Goal: Information Seeking & Learning: Learn about a topic

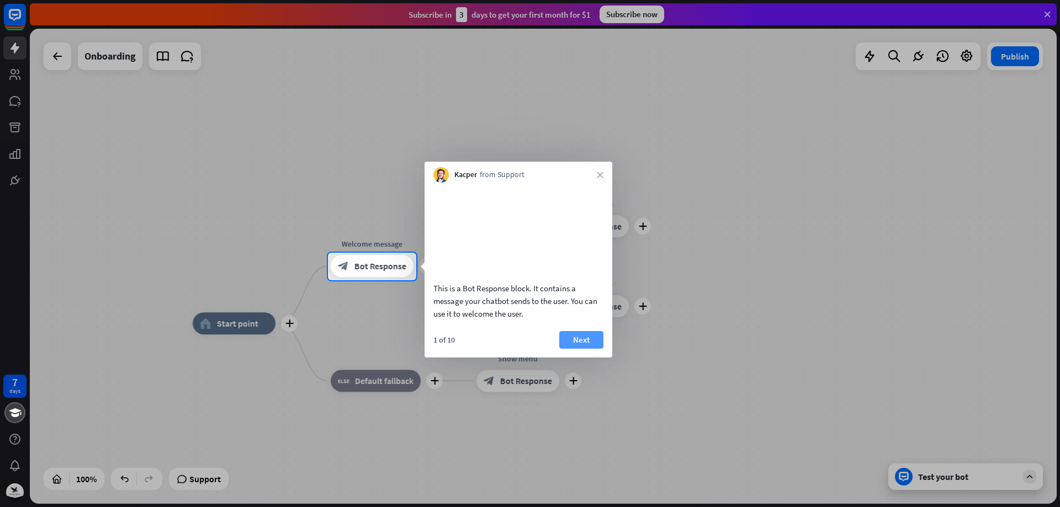
click at [578, 349] on button "Next" at bounding box center [581, 340] width 44 height 18
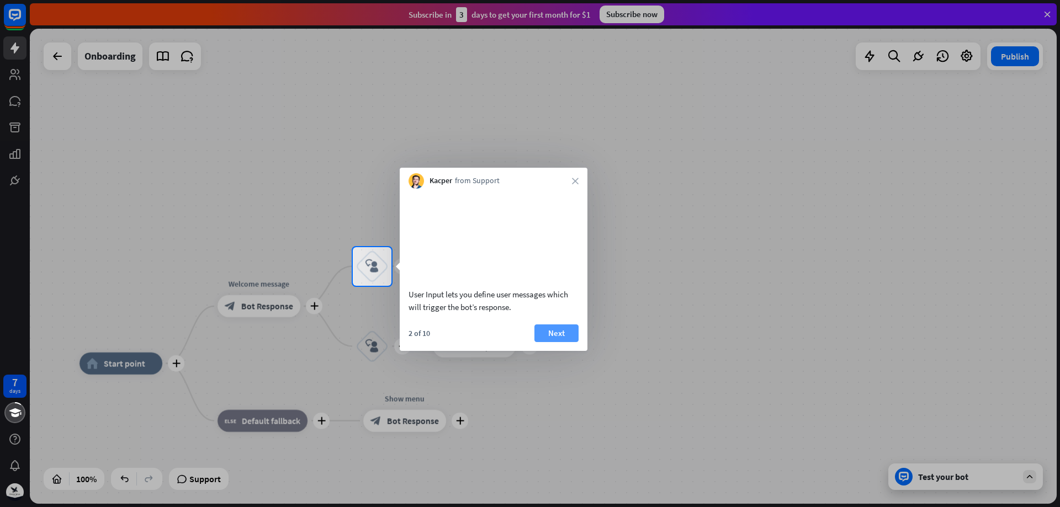
click at [551, 342] on button "Next" at bounding box center [556, 334] width 44 height 18
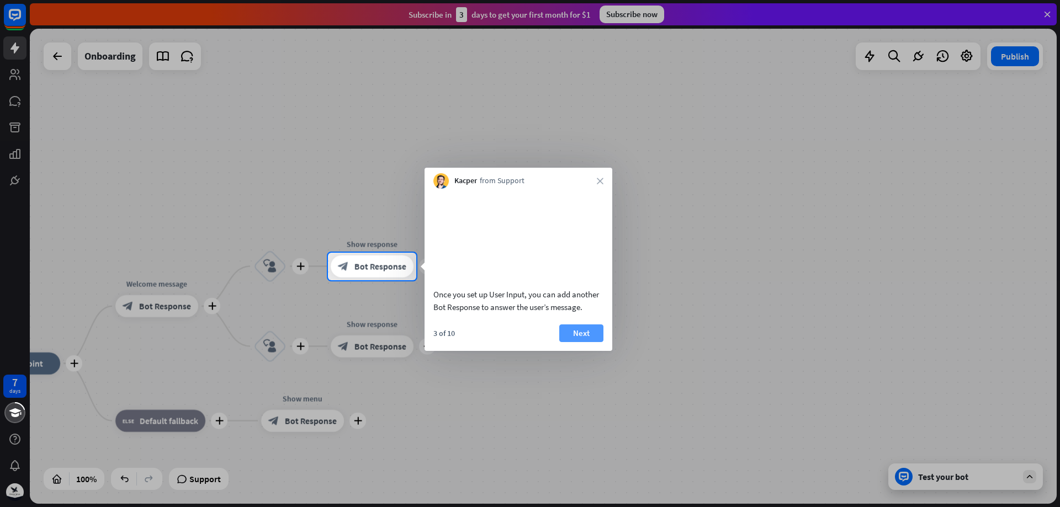
click at [565, 342] on button "Next" at bounding box center [581, 334] width 44 height 18
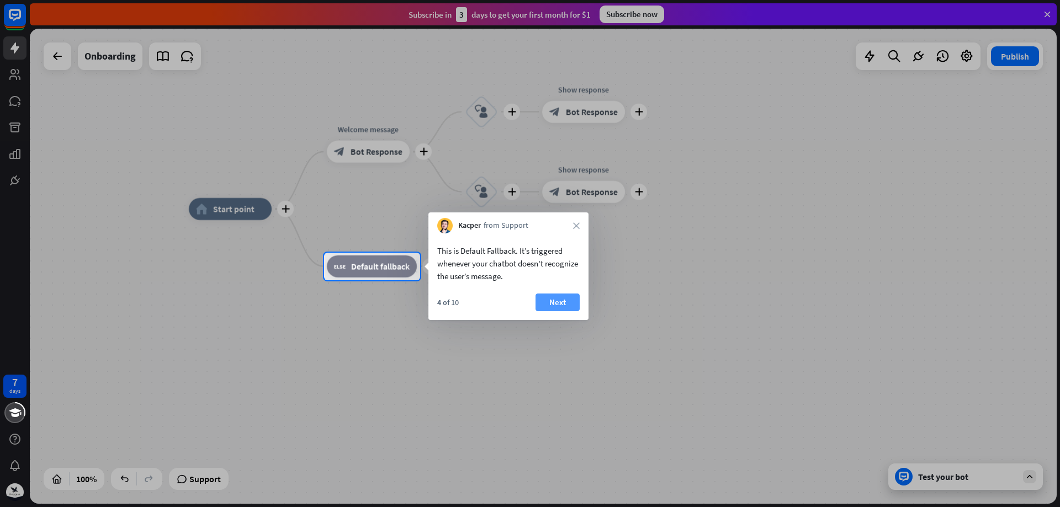
click at [557, 303] on button "Next" at bounding box center [558, 303] width 44 height 18
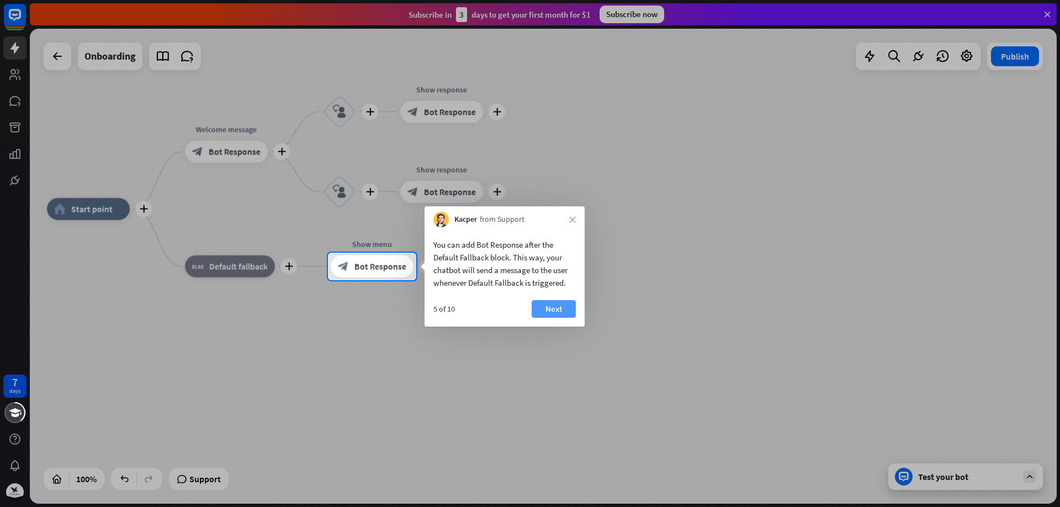
click at [555, 310] on button "Next" at bounding box center [554, 309] width 44 height 18
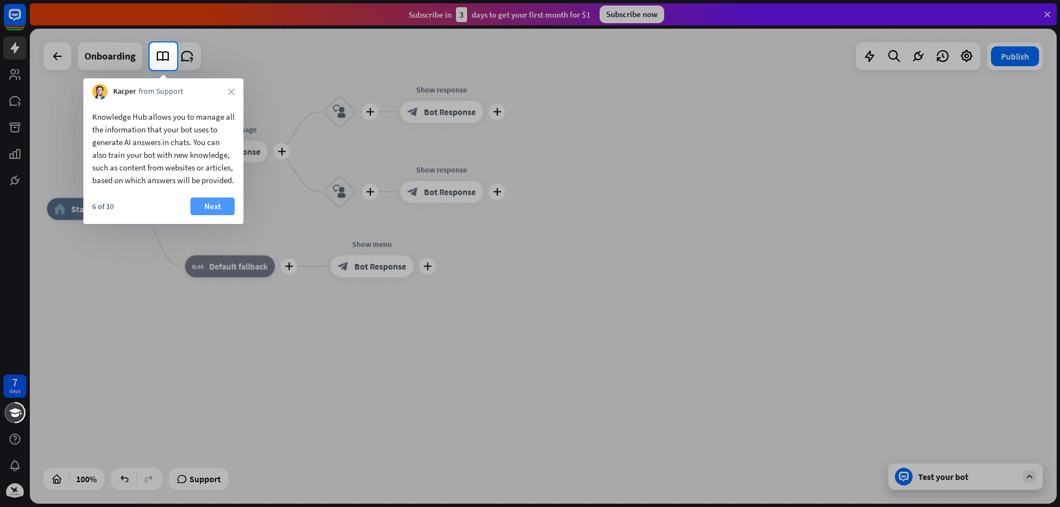
click at [213, 215] on button "Next" at bounding box center [212, 207] width 44 height 18
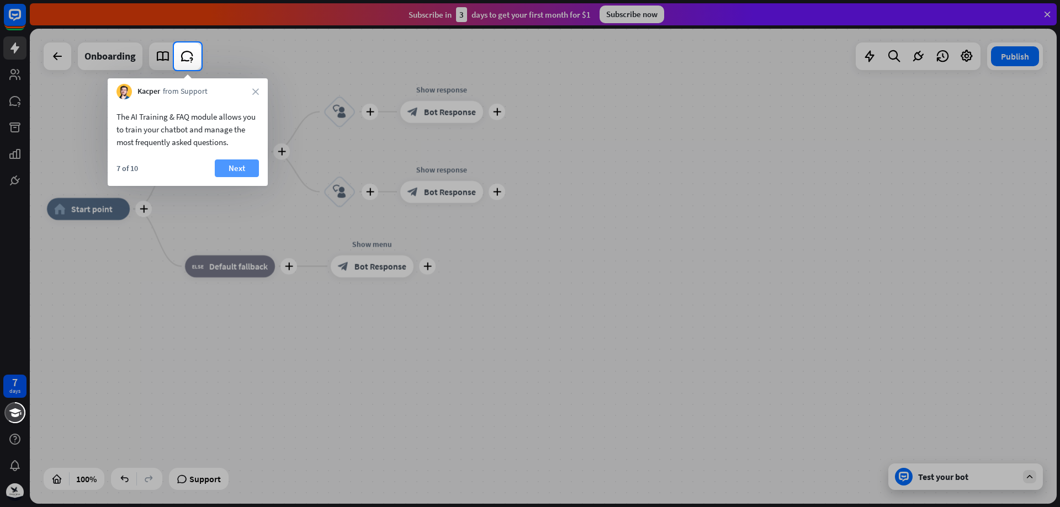
click at [227, 170] on button "Next" at bounding box center [237, 169] width 44 height 18
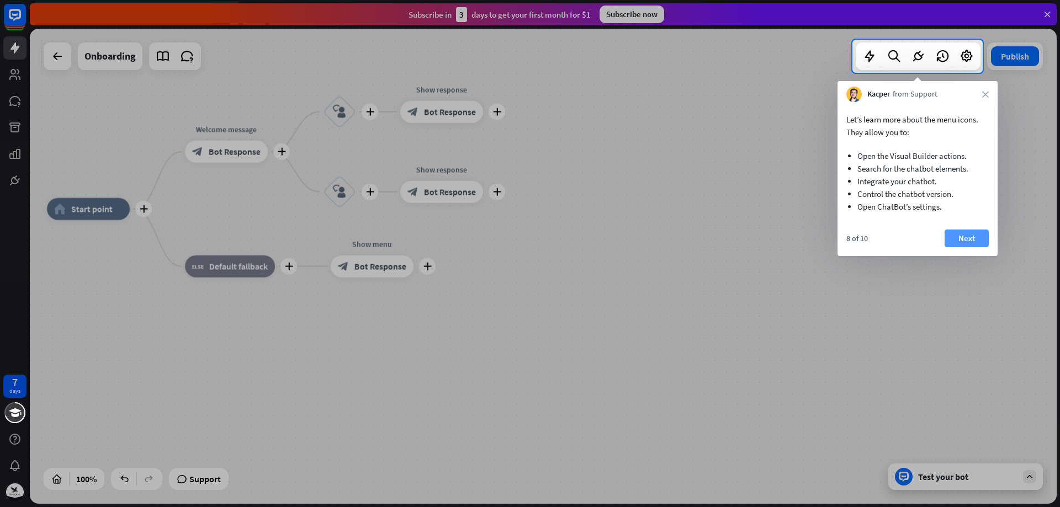
click at [958, 240] on button "Next" at bounding box center [967, 239] width 44 height 18
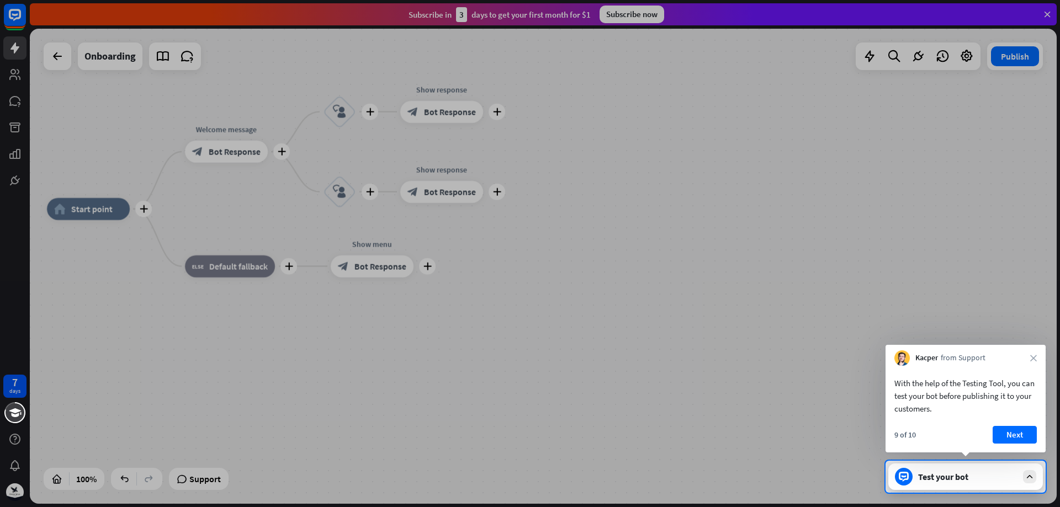
click at [991, 480] on div "Test your bot" at bounding box center [967, 477] width 99 height 11
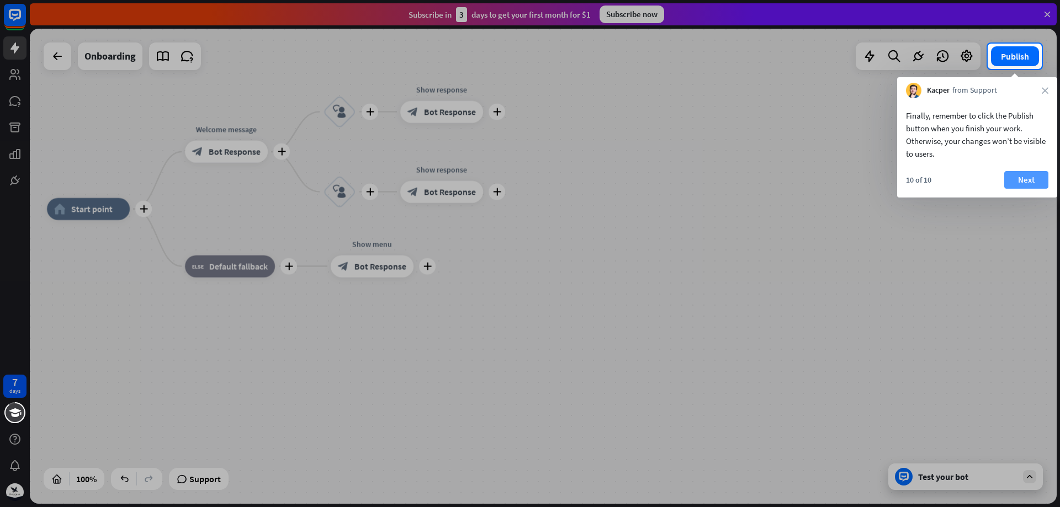
click at [1031, 177] on button "Next" at bounding box center [1026, 180] width 44 height 18
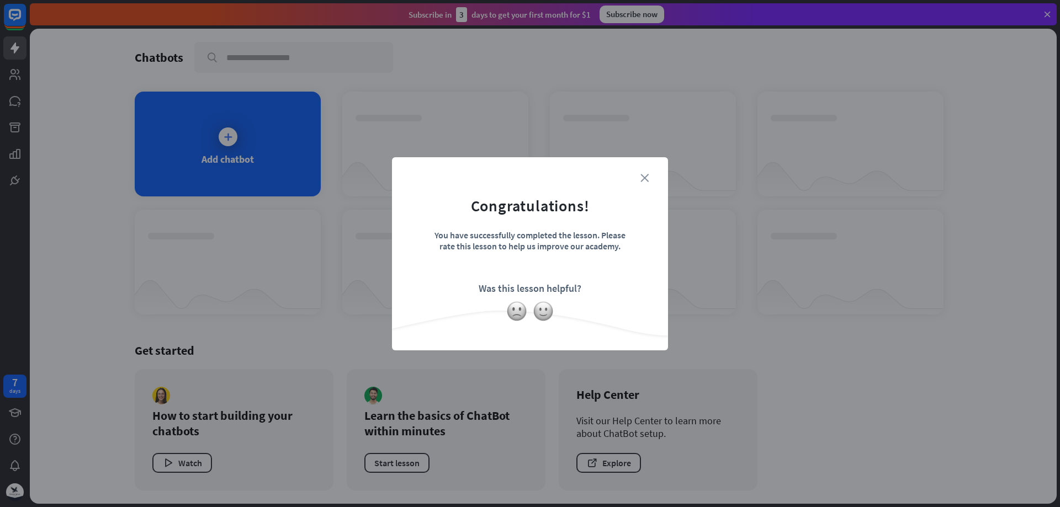
click at [642, 179] on icon "close" at bounding box center [644, 178] width 8 height 8
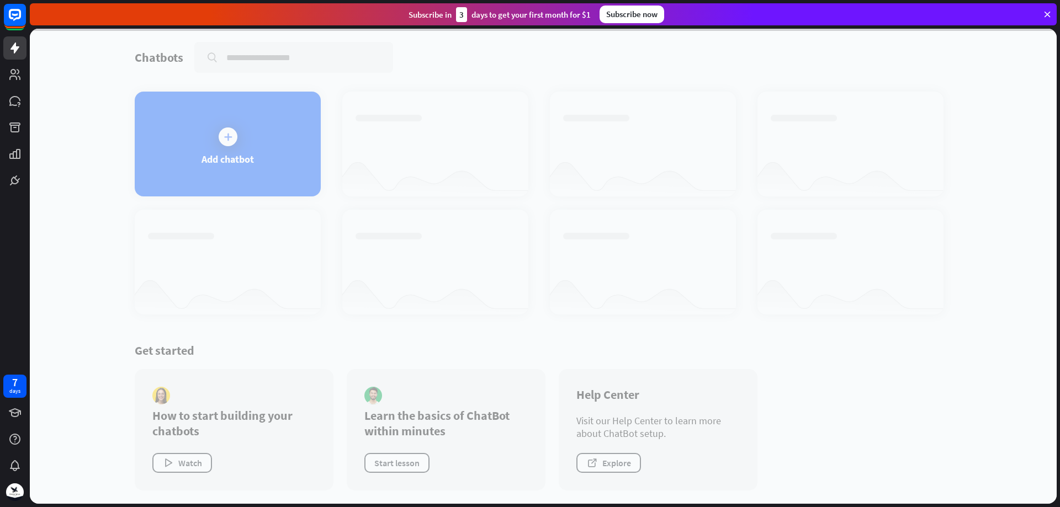
click at [214, 155] on div at bounding box center [543, 266] width 1027 height 475
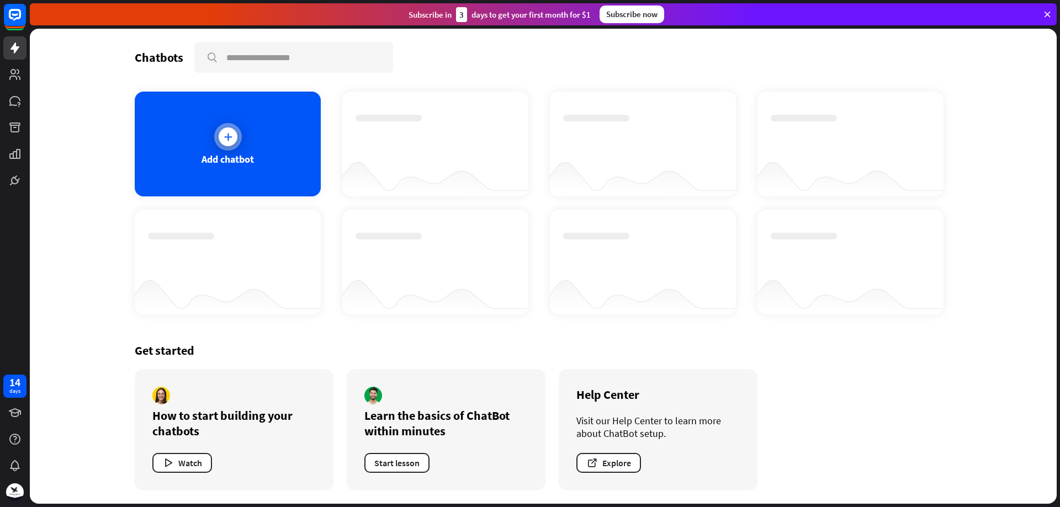
click at [220, 151] on div "Add chatbot" at bounding box center [228, 144] width 186 height 105
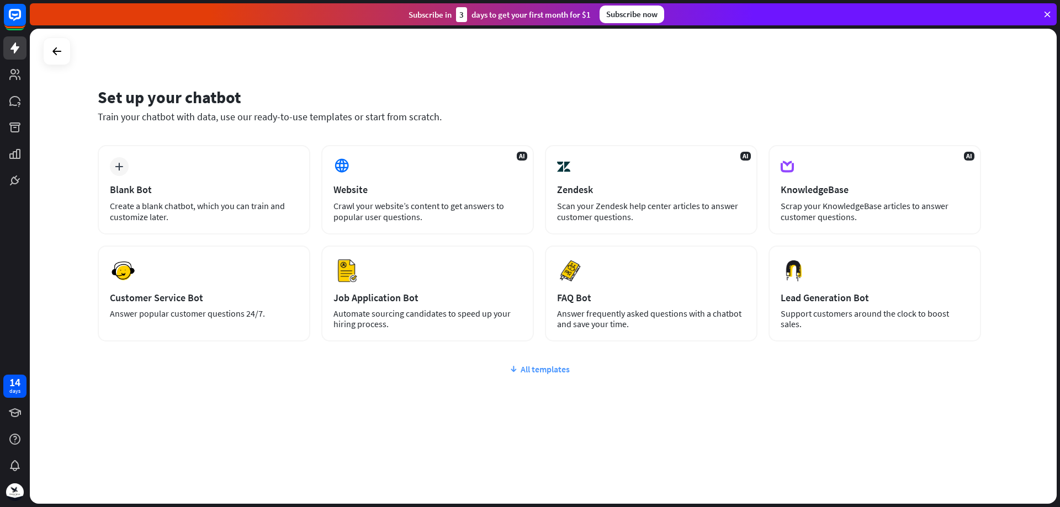
click at [521, 368] on div "All templates" at bounding box center [539, 369] width 883 height 11
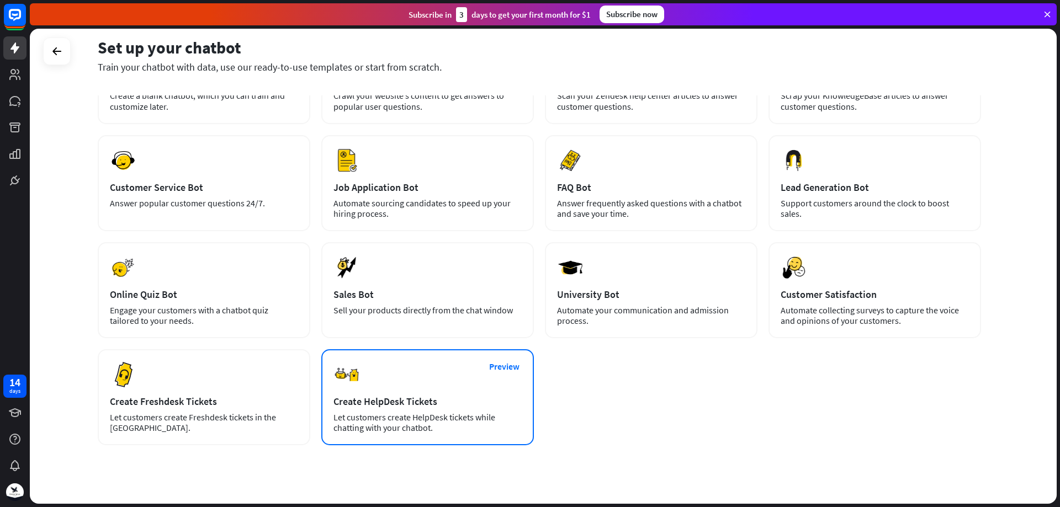
scroll to position [129, 0]
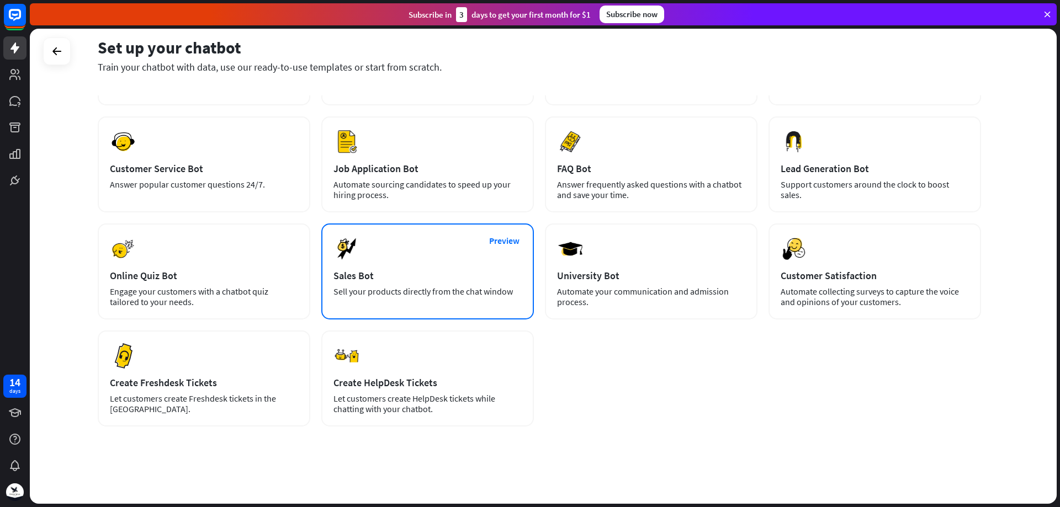
click at [443, 272] on div "Sales Bot" at bounding box center [427, 275] width 188 height 13
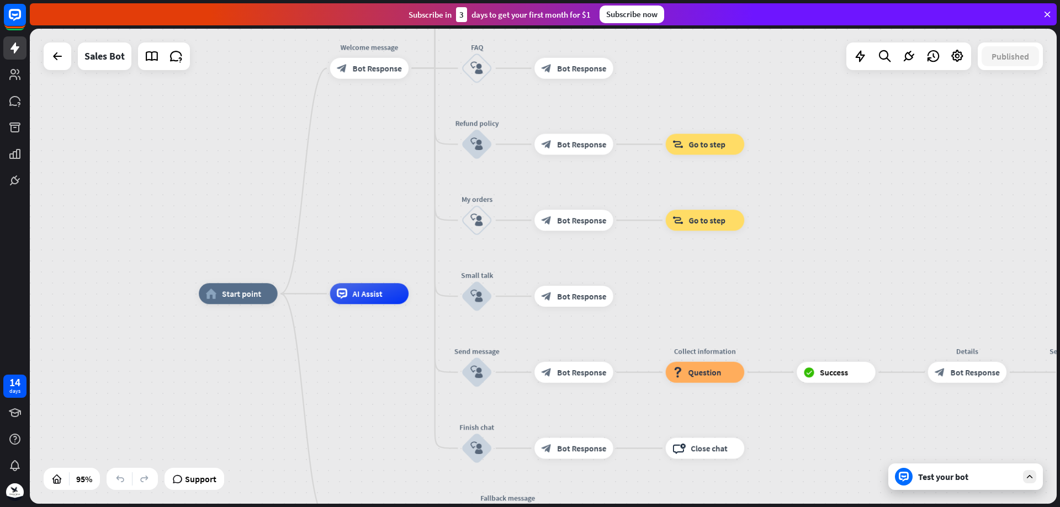
drag, startPoint x: 382, startPoint y: 137, endPoint x: 340, endPoint y: 172, distance: 54.5
click at [330, 167] on div "home_2 Start point Welcome message block_bot_response Bot Response Main menu bl…" at bounding box center [543, 266] width 1027 height 475
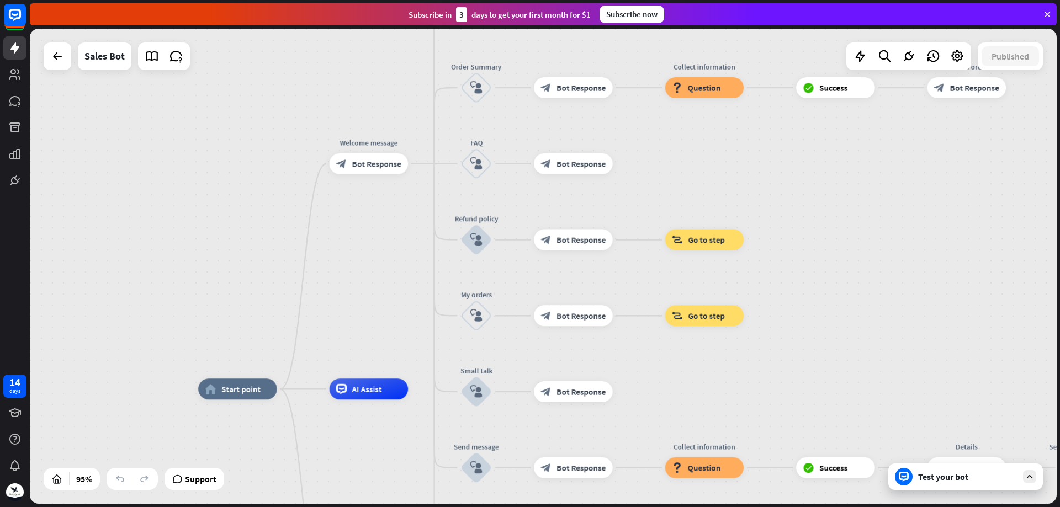
drag, startPoint x: 314, startPoint y: 368, endPoint x: 312, endPoint y: 464, distance: 96.1
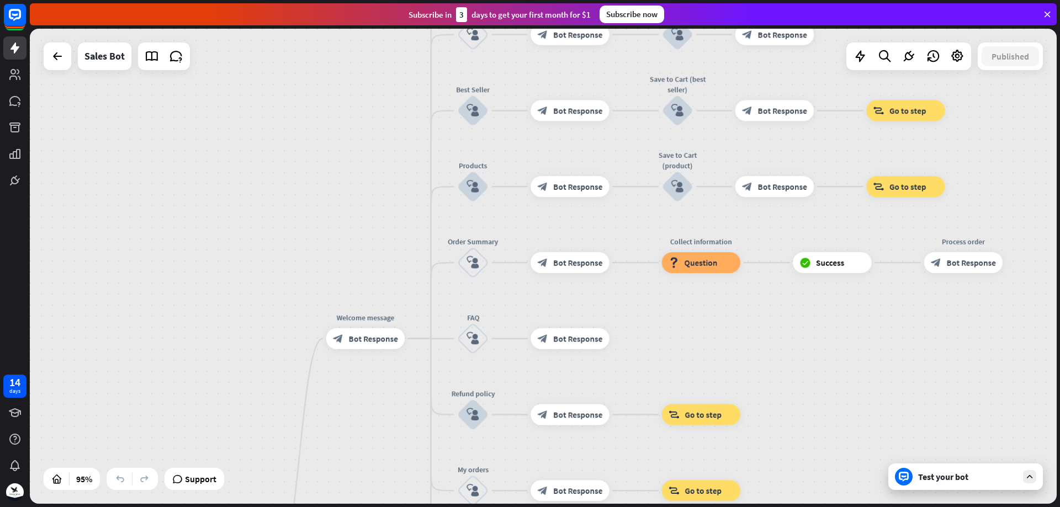
drag, startPoint x: 328, startPoint y: 242, endPoint x: 327, endPoint y: 342, distance: 99.9
click at [322, 431] on div "home_2 Start point Welcome message block_bot_response Bot Response Main menu bl…" at bounding box center [543, 266] width 1027 height 475
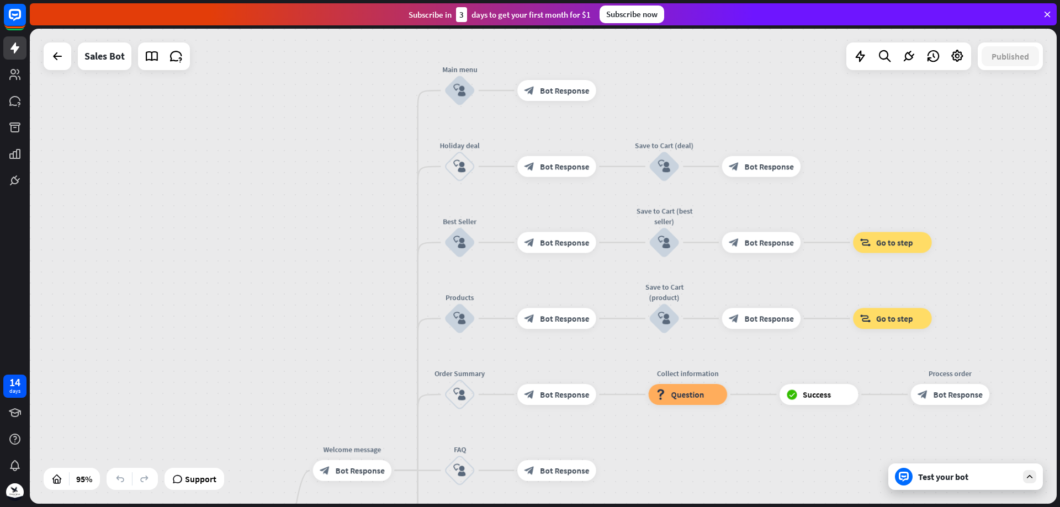
drag, startPoint x: 321, startPoint y: 213, endPoint x: 311, endPoint y: 318, distance: 105.9
click at [311, 318] on div "home_2 Start point Welcome message block_bot_response Bot Response Main menu bl…" at bounding box center [543, 266] width 1027 height 475
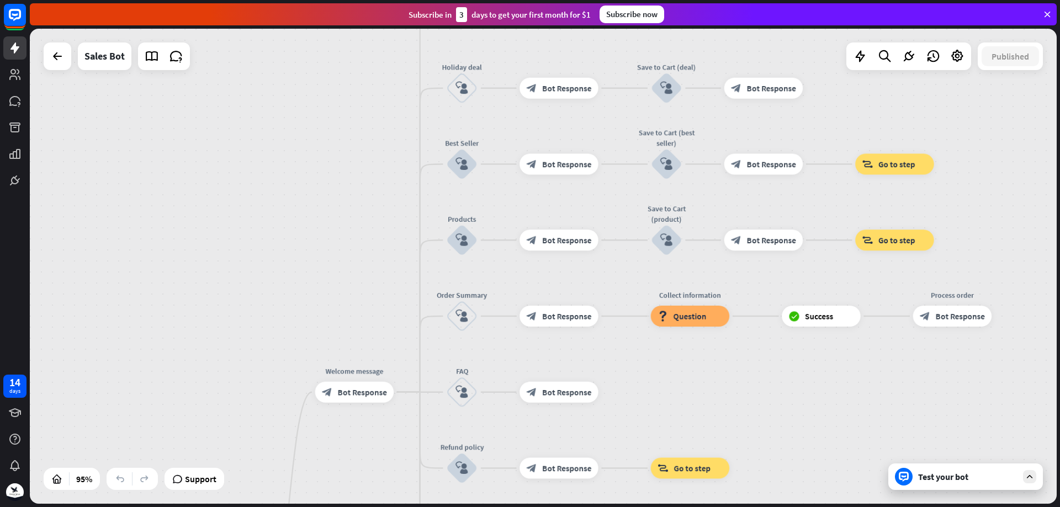
drag, startPoint x: 319, startPoint y: 357, endPoint x: 325, endPoint y: 251, distance: 106.2
click at [325, 252] on div "home_2 Start point Welcome message block_bot_response Bot Response Main menu bl…" at bounding box center [543, 266] width 1027 height 475
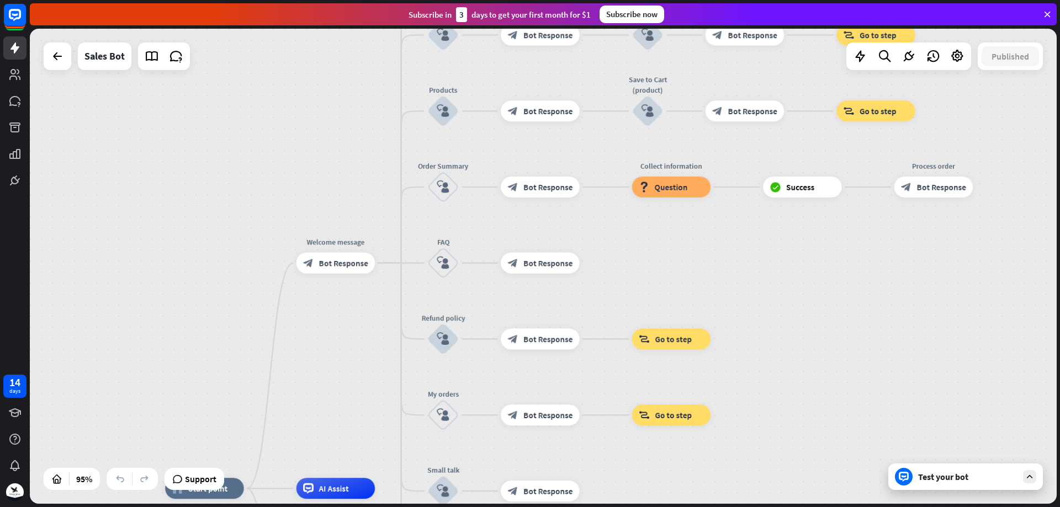
drag, startPoint x: 309, startPoint y: 253, endPoint x: 295, endPoint y: 176, distance: 78.6
click at [295, 176] on div "home_2 Start point Welcome message block_bot_response Bot Response Main menu bl…" at bounding box center [543, 266] width 1027 height 475
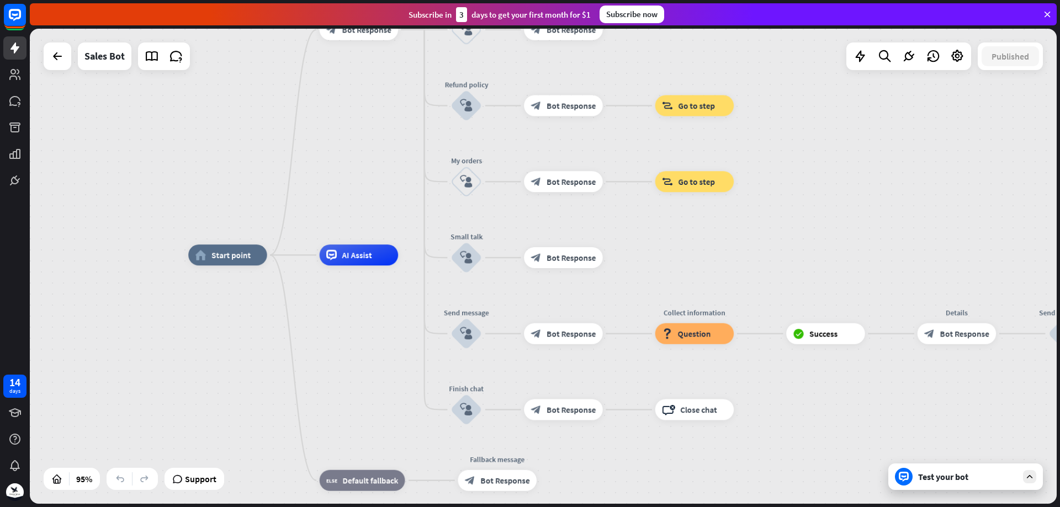
drag, startPoint x: 313, startPoint y: 319, endPoint x: 335, endPoint y: 126, distance: 194.0
click at [335, 126] on div "home_2 Start point Welcome message block_bot_response Bot Response Main menu bl…" at bounding box center [543, 266] width 1027 height 475
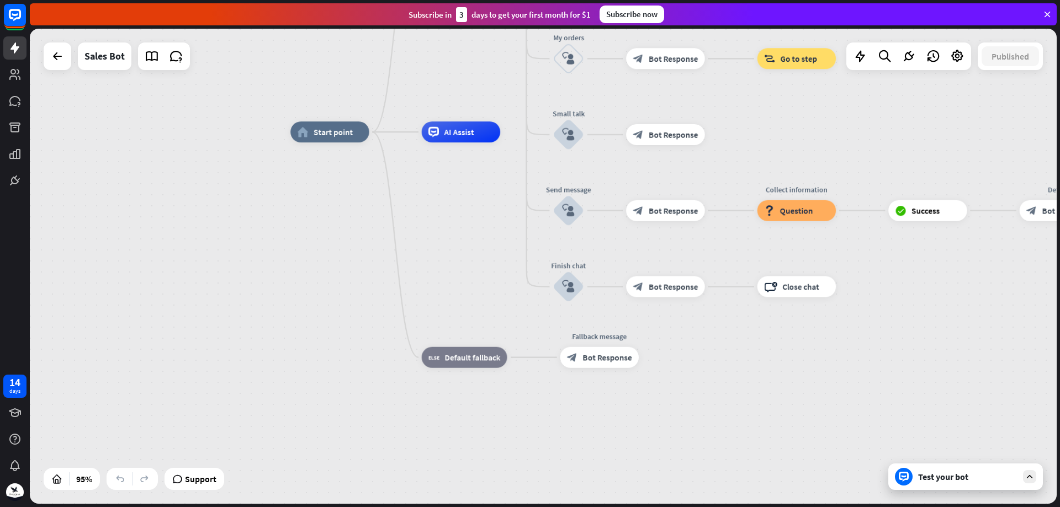
drag, startPoint x: 294, startPoint y: 314, endPoint x: 403, endPoint y: 175, distance: 176.3
click at [401, 173] on div "home_2 Start point Welcome message block_bot_response Bot Response Main menu bl…" at bounding box center [778, 358] width 976 height 452
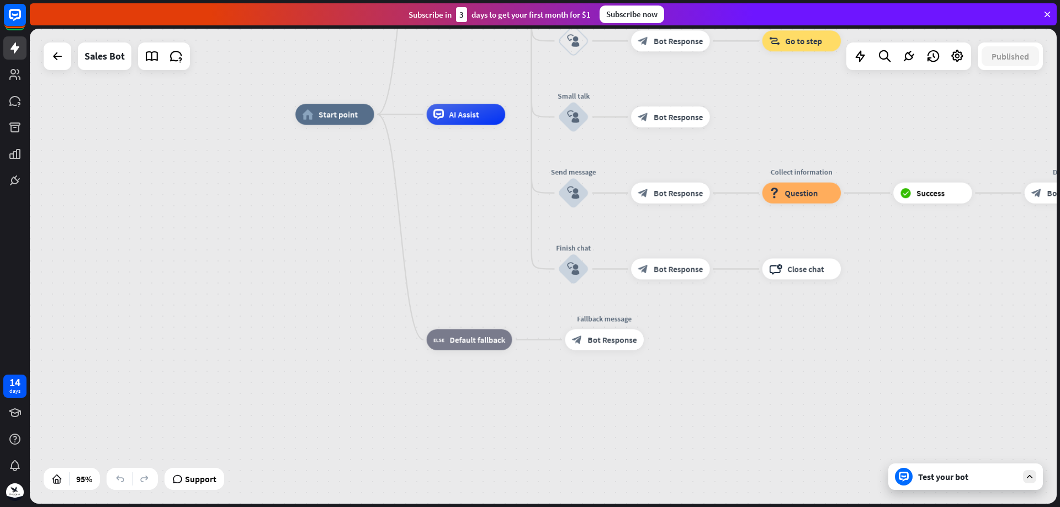
click at [908, 474] on icon at bounding box center [904, 477] width 10 height 10
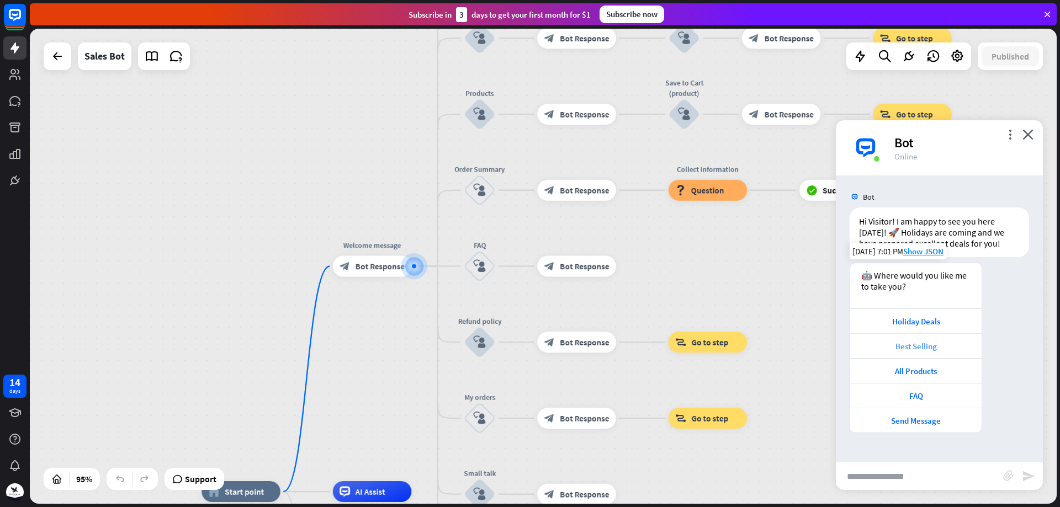
click at [925, 346] on div "Best Selling" at bounding box center [916, 346] width 120 height 10
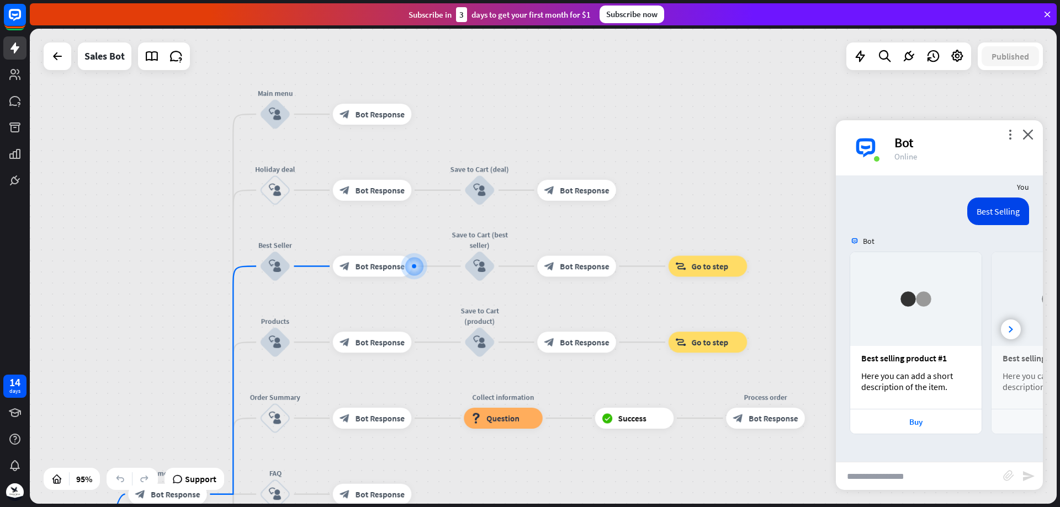
scroll to position [262, 0]
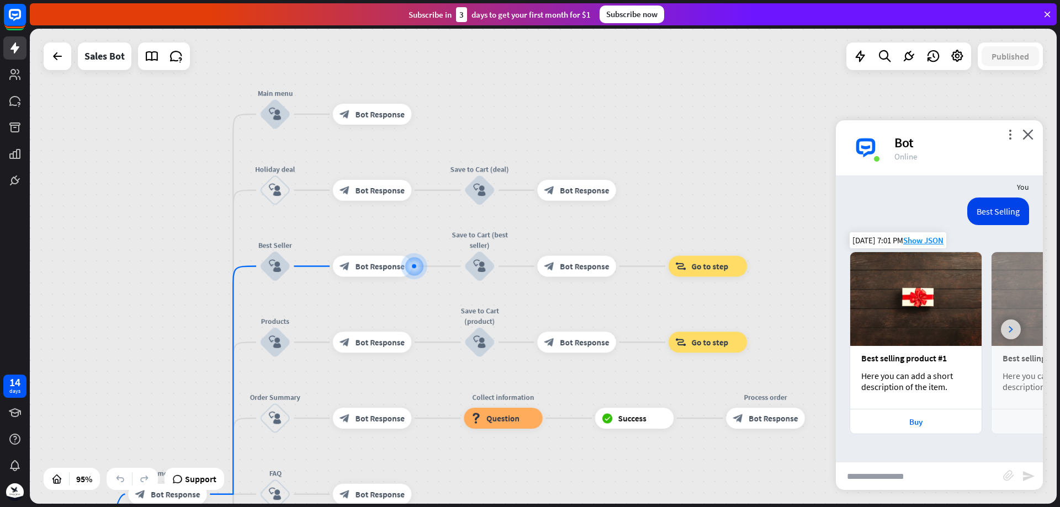
click at [1009, 331] on icon at bounding box center [1011, 329] width 4 height 7
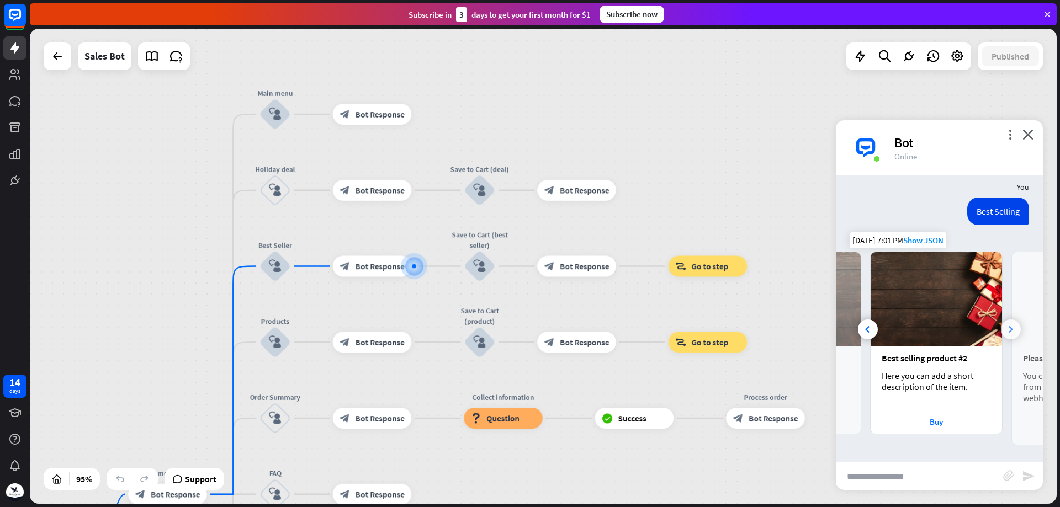
scroll to position [0, 122]
click at [1009, 331] on icon at bounding box center [1011, 329] width 4 height 7
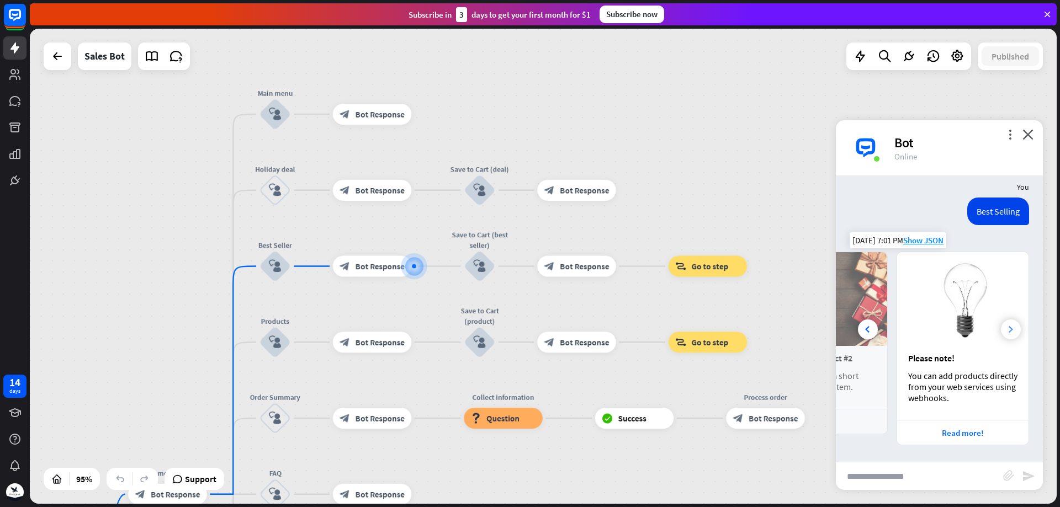
scroll to position [0, 244]
click at [960, 63] on div at bounding box center [957, 56] width 22 height 22
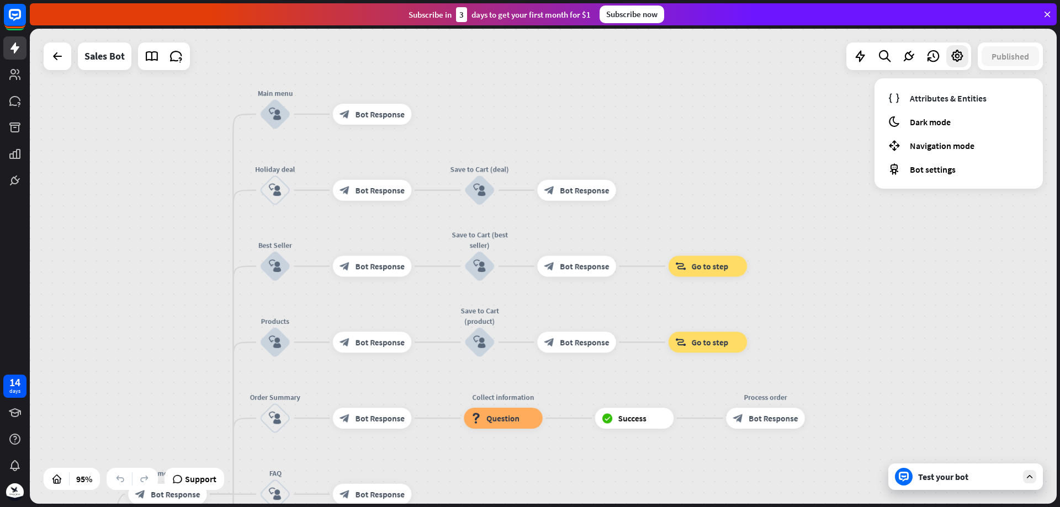
click at [823, 228] on div "home_2 Start point Welcome message block_bot_response Bot Response Main menu bl…" at bounding box center [543, 266] width 1027 height 475
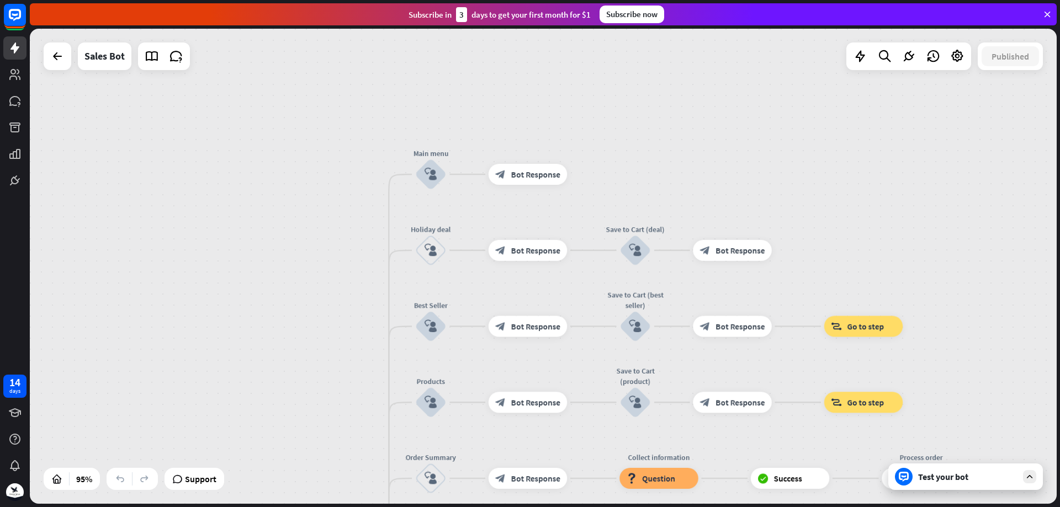
drag, startPoint x: 649, startPoint y: 105, endPoint x: 804, endPoint y: 165, distance: 166.0
click at [804, 165] on div "home_2 Start point Welcome message block_bot_response Bot Response Main menu bl…" at bounding box center [543, 266] width 1027 height 475
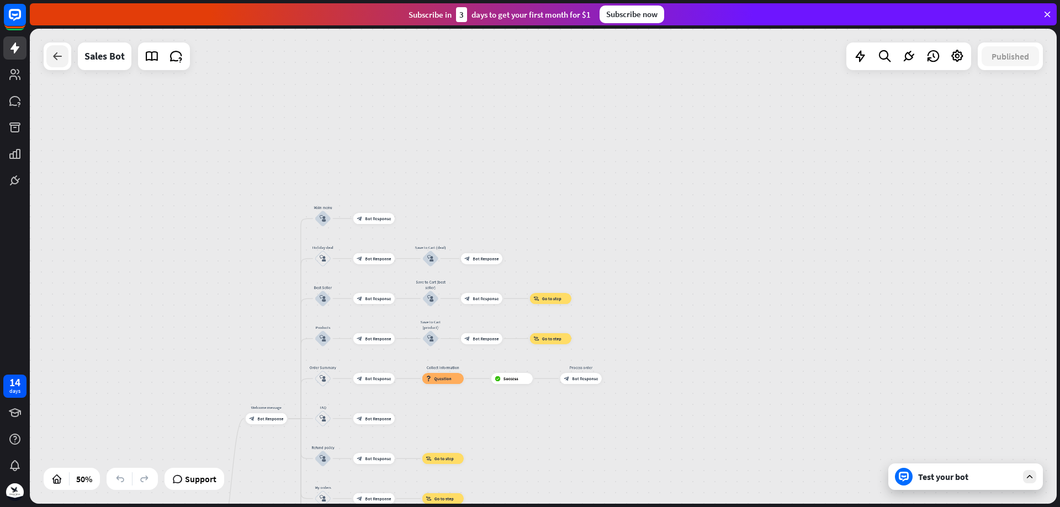
click at [61, 59] on icon at bounding box center [57, 56] width 13 height 13
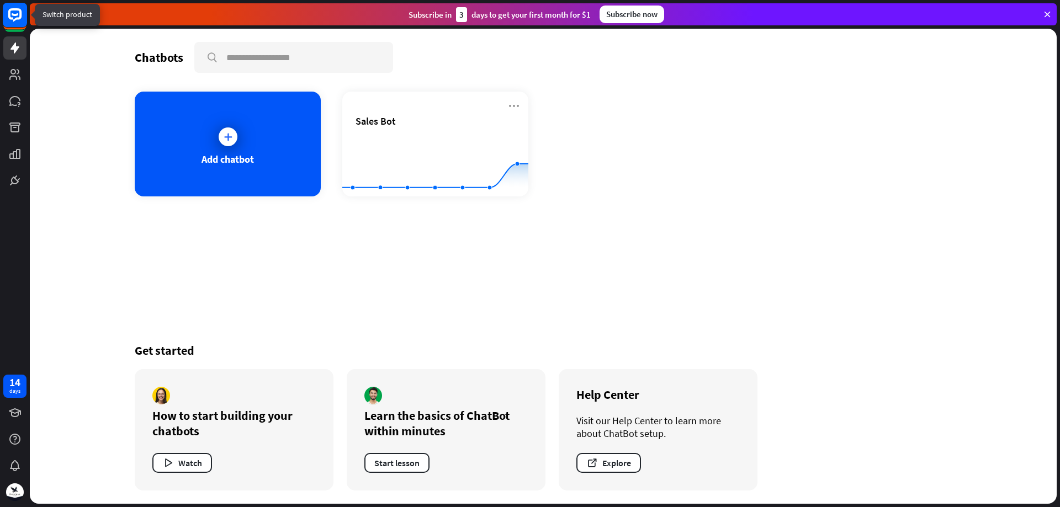
click at [17, 18] on icon at bounding box center [14, 14] width 13 height 13
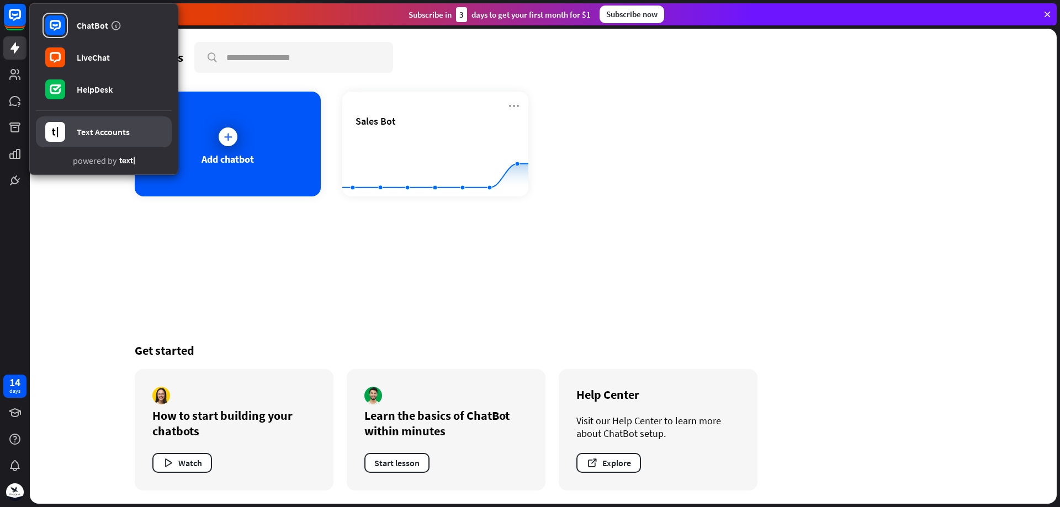
click at [105, 136] on div "Text Accounts" at bounding box center [103, 131] width 53 height 11
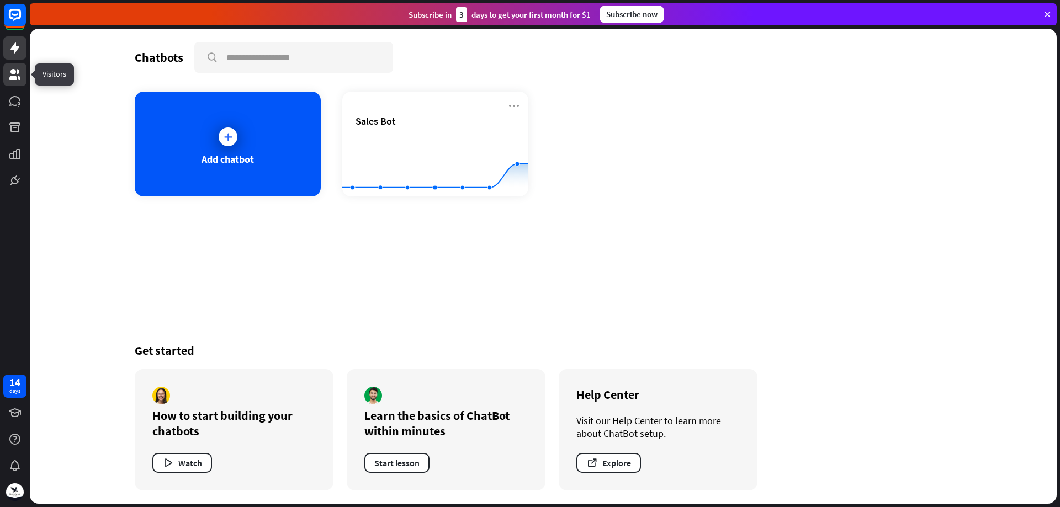
click at [23, 75] on link at bounding box center [14, 74] width 23 height 23
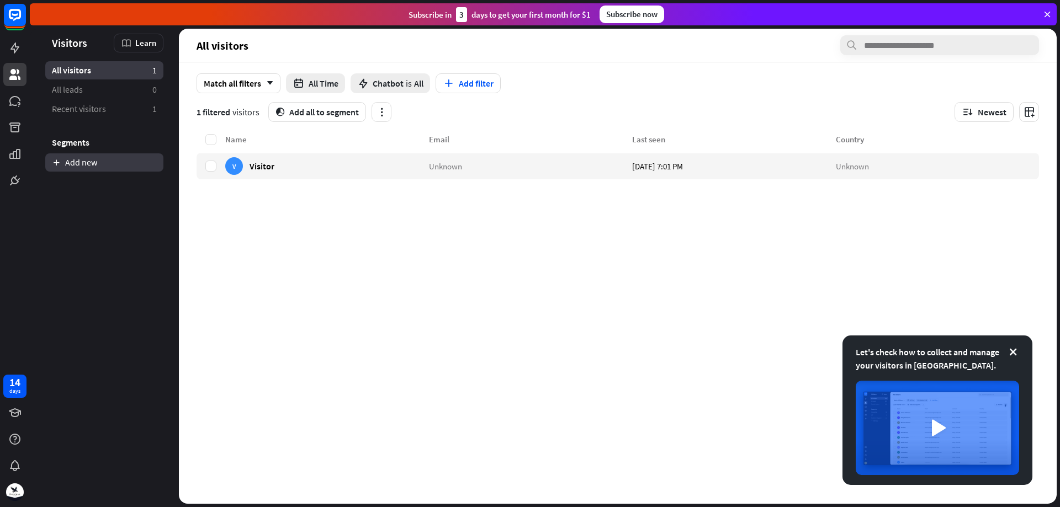
click at [62, 164] on link "Add new" at bounding box center [104, 162] width 118 height 18
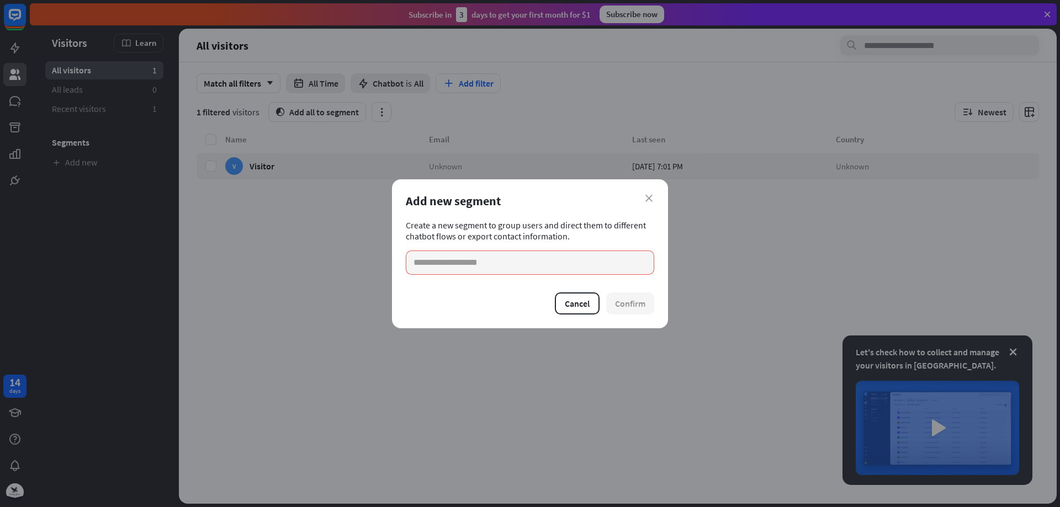
click at [654, 201] on div "close Add new segment Create a new segment to group users and direct them to di…" at bounding box center [530, 253] width 276 height 149
click at [650, 200] on icon "close" at bounding box center [648, 198] width 7 height 7
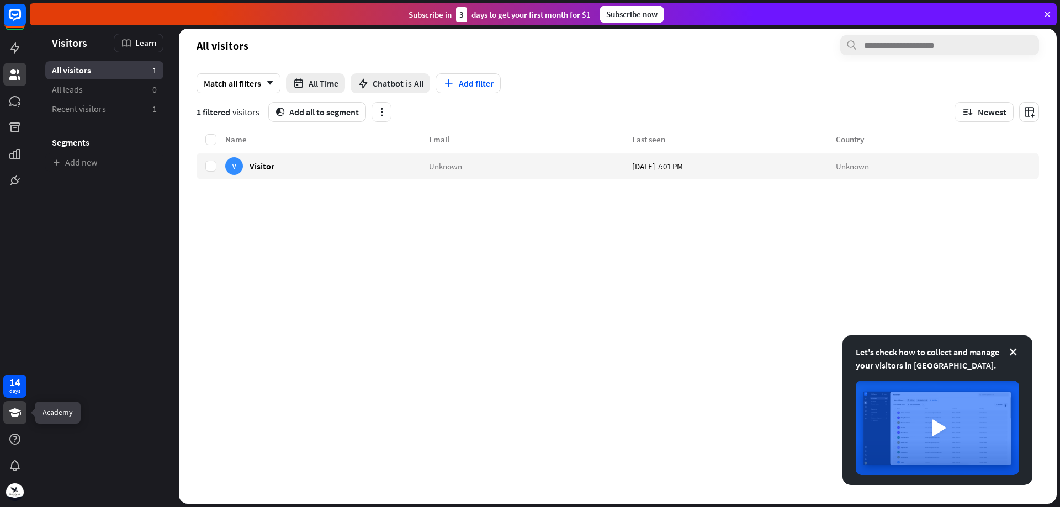
click at [20, 412] on icon at bounding box center [14, 412] width 13 height 13
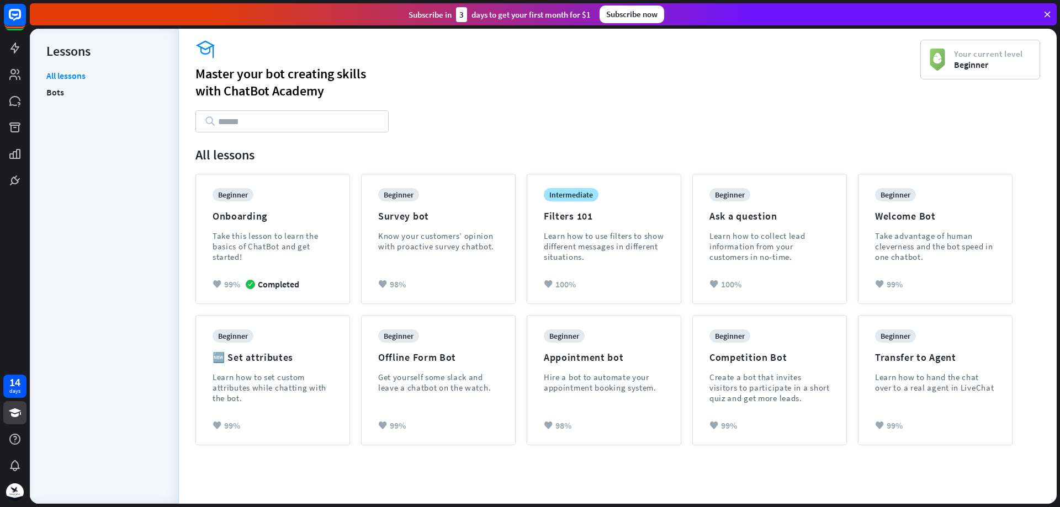
click at [59, 102] on div "All lessons Bots" at bounding box center [104, 281] width 116 height 423
click at [59, 97] on link "Bots" at bounding box center [55, 92] width 18 height 17
click at [16, 154] on icon at bounding box center [14, 153] width 13 height 13
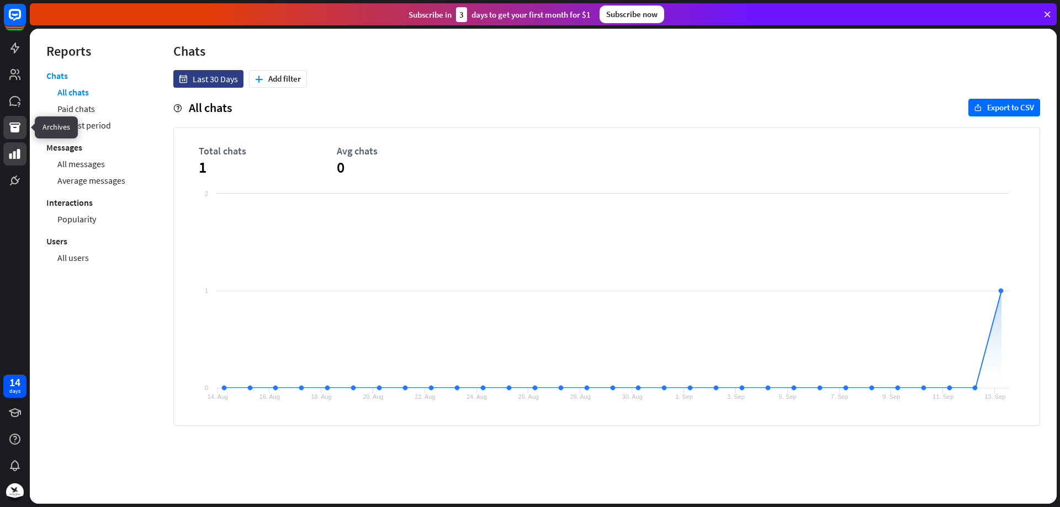
click at [24, 130] on link at bounding box center [14, 127] width 23 height 23
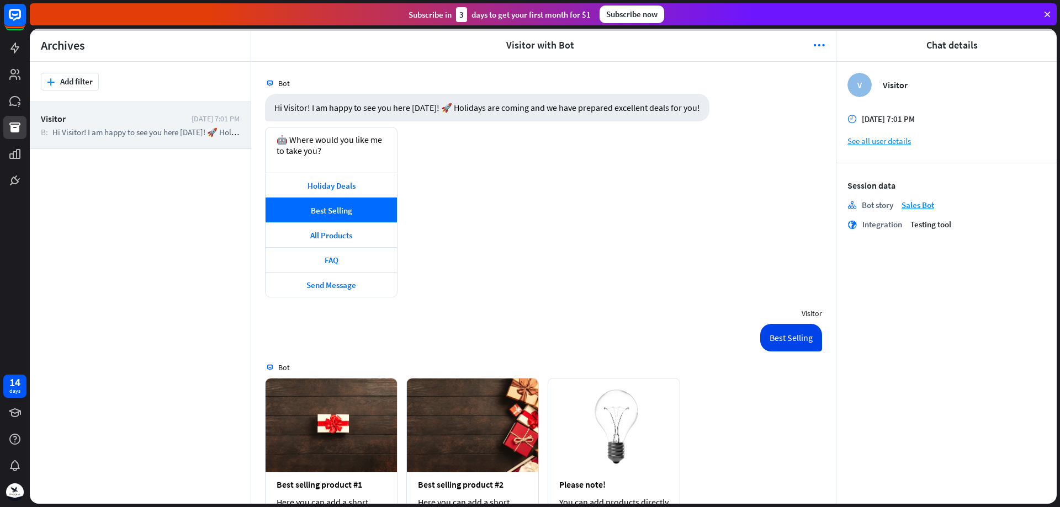
scroll to position [84, 0]
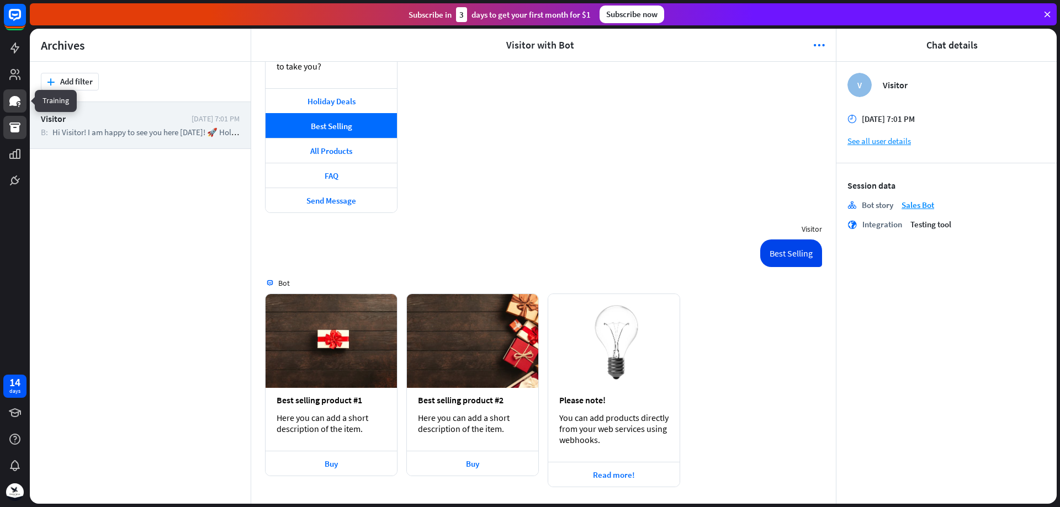
click at [18, 107] on icon at bounding box center [14, 100] width 13 height 13
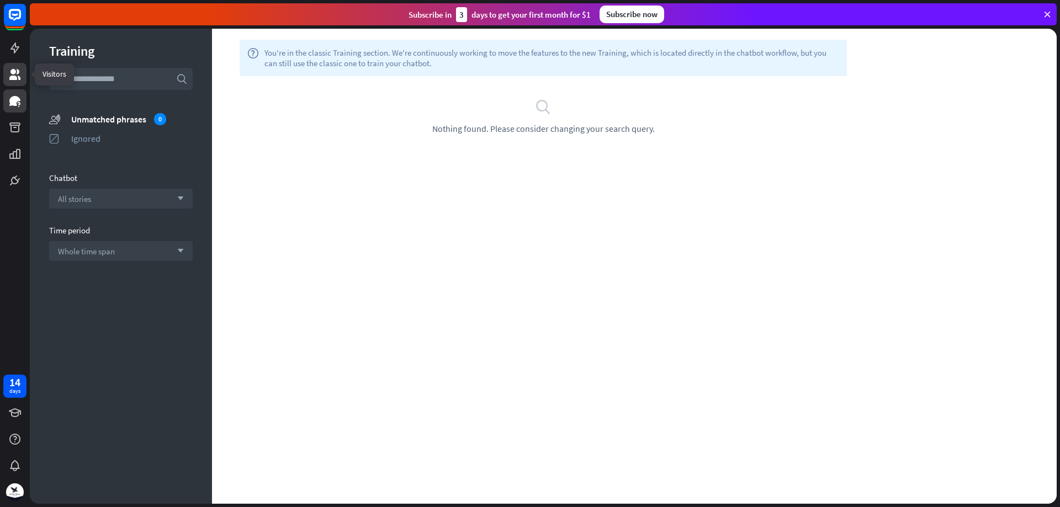
click at [18, 82] on link at bounding box center [14, 74] width 23 height 23
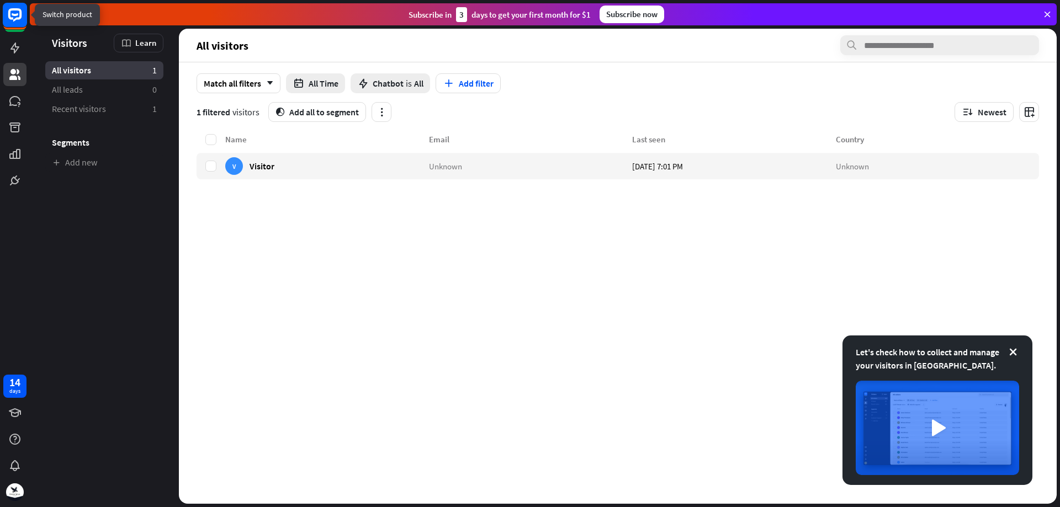
click at [13, 20] on icon at bounding box center [14, 14] width 13 height 13
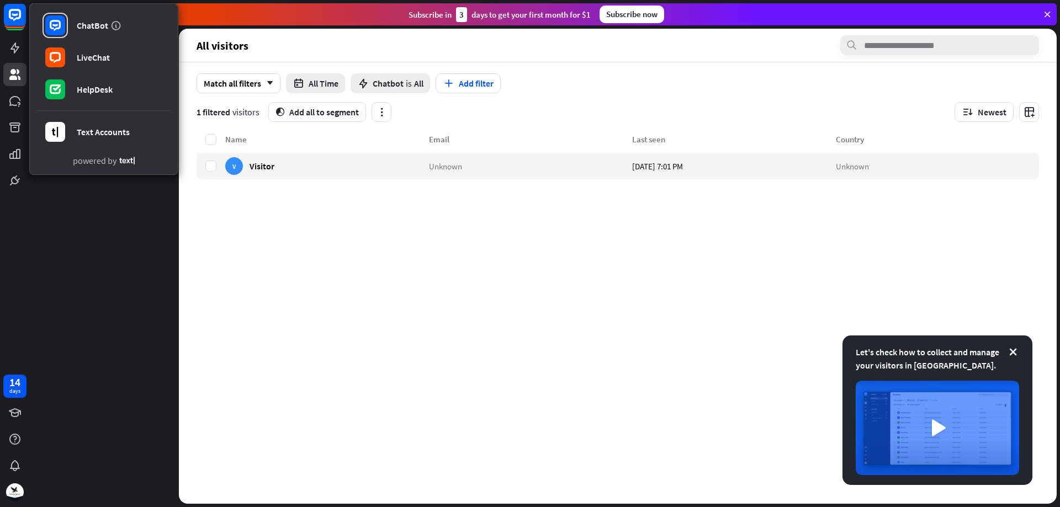
click at [110, 213] on aside "Let's check how to collect and manage your visitors in [GEOGRAPHIC_DATA]. Visit…" at bounding box center [104, 266] width 149 height 475
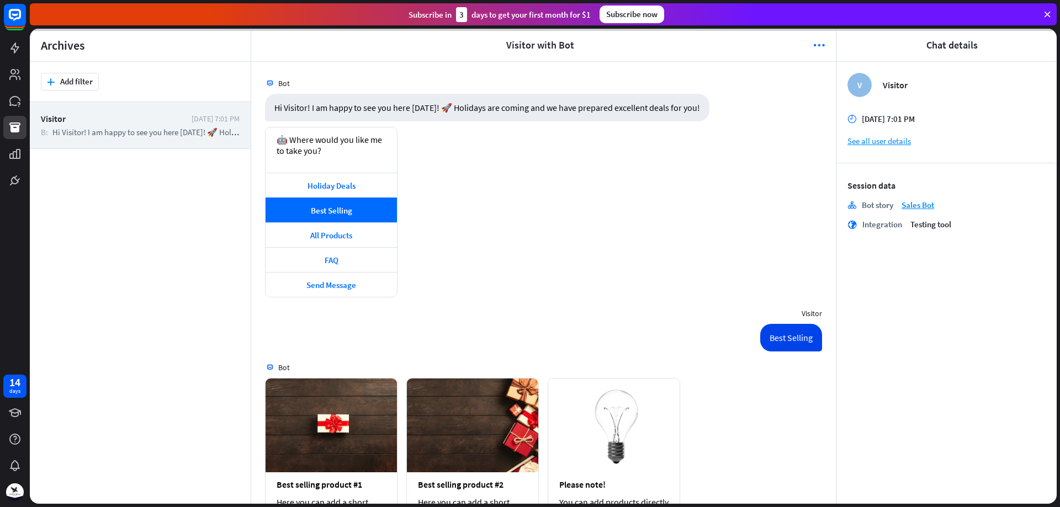
scroll to position [84, 0]
